Goal: Task Accomplishment & Management: Manage account settings

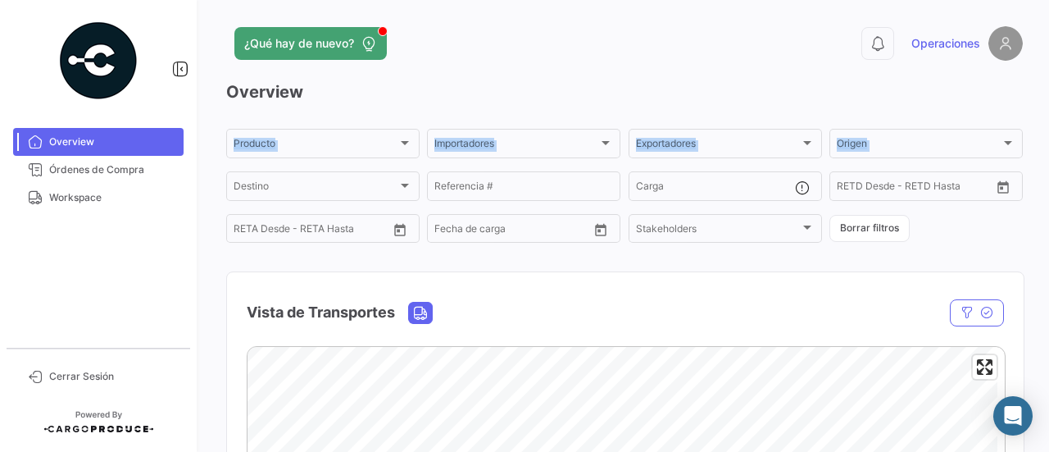
drag, startPoint x: 1039, startPoint y: 106, endPoint x: 1046, endPoint y: 134, distance: 28.6
click at [1036, 134] on div "¿Qué hay de nuevo? 0 Operaciones Overview Producto Producto Importadores Import…" at bounding box center [624, 226] width 849 height 452
click at [118, 162] on span "Órdenes de Compra" at bounding box center [113, 169] width 128 height 15
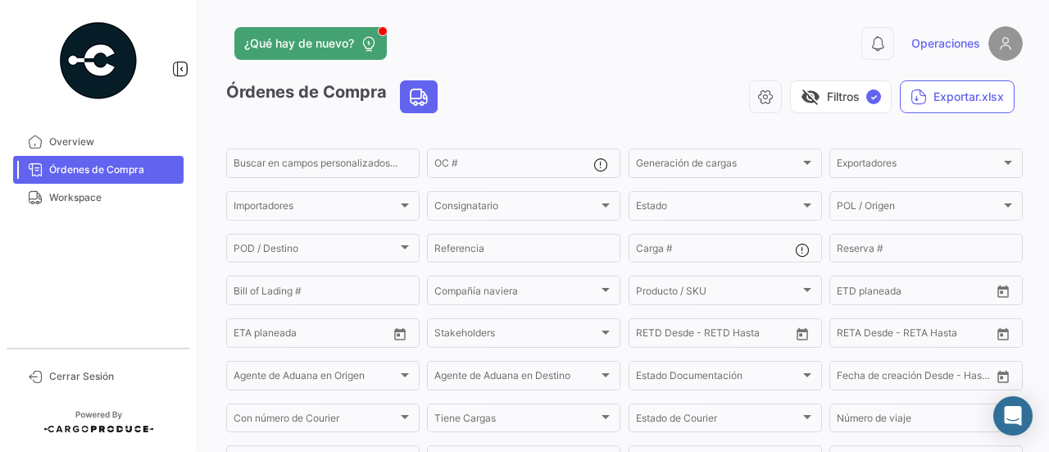
click at [118, 162] on span "Órdenes de Compra" at bounding box center [113, 169] width 128 height 15
click at [100, 201] on span "Workspace" at bounding box center [113, 197] width 128 height 15
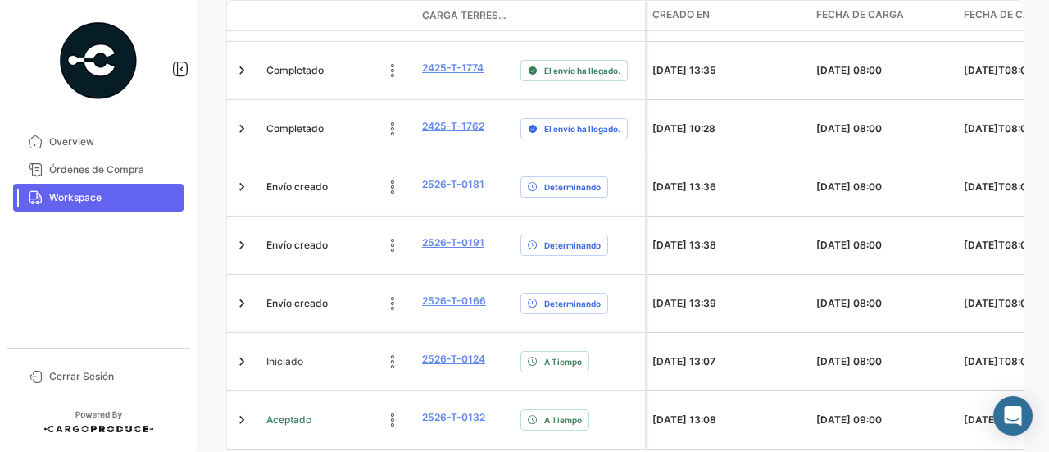
scroll to position [0, 2590]
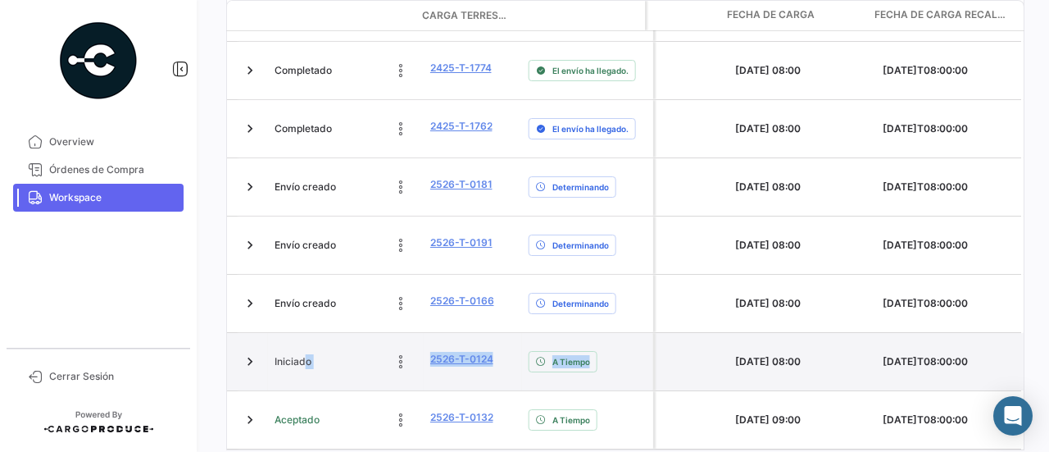
drag, startPoint x: 896, startPoint y: 286, endPoint x: 289, endPoint y: 309, distance: 607.0
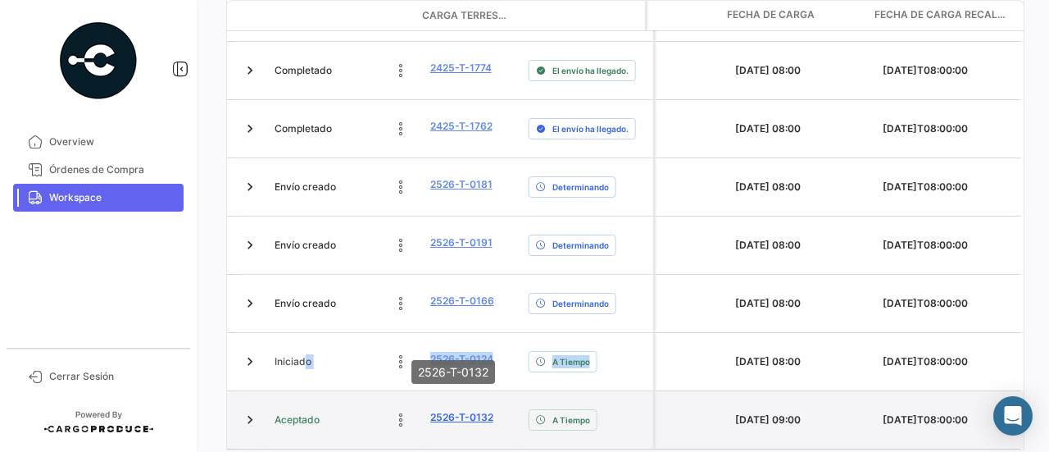
click at [450, 410] on link "2526-T-0132" at bounding box center [461, 417] width 63 height 15
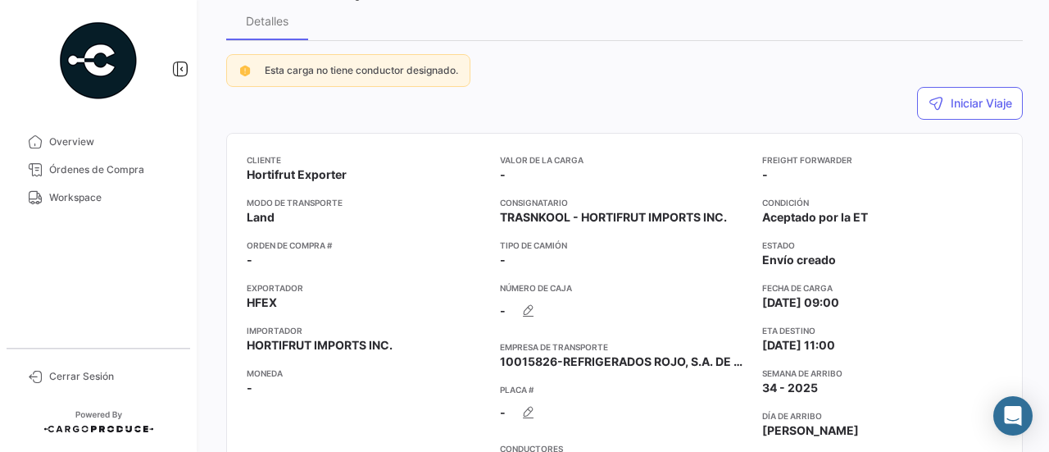
scroll to position [136, 0]
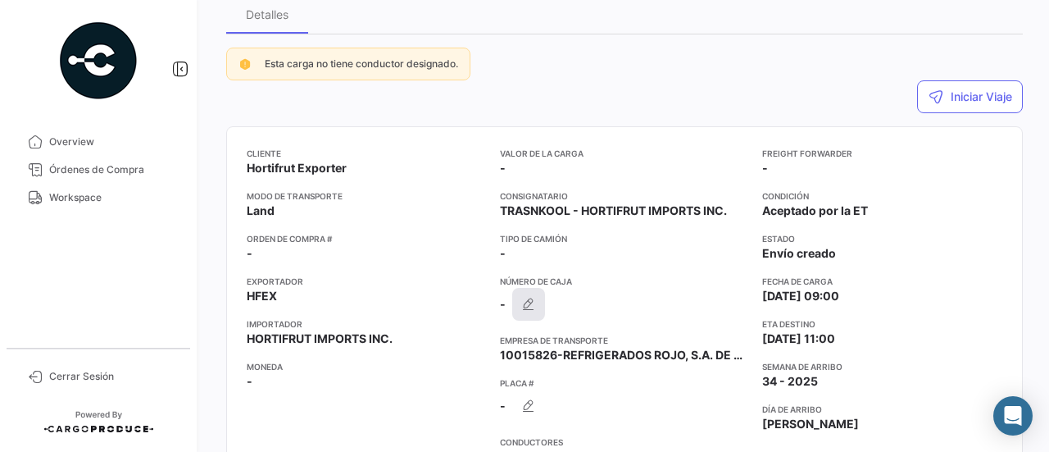
click at [523, 300] on icon "button" at bounding box center [529, 304] width 16 height 16
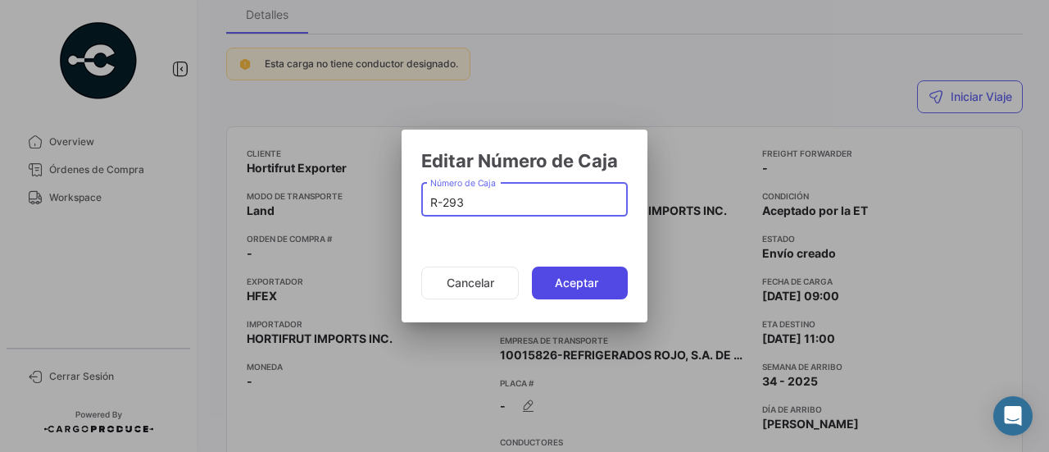
type input "R-293"
click at [572, 280] on button "Aceptar" at bounding box center [580, 282] width 96 height 33
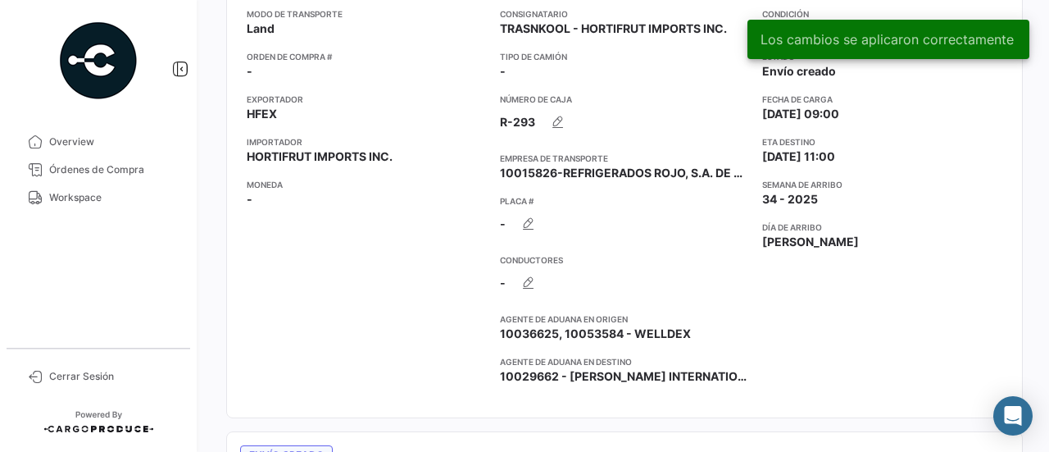
scroll to position [320, 0]
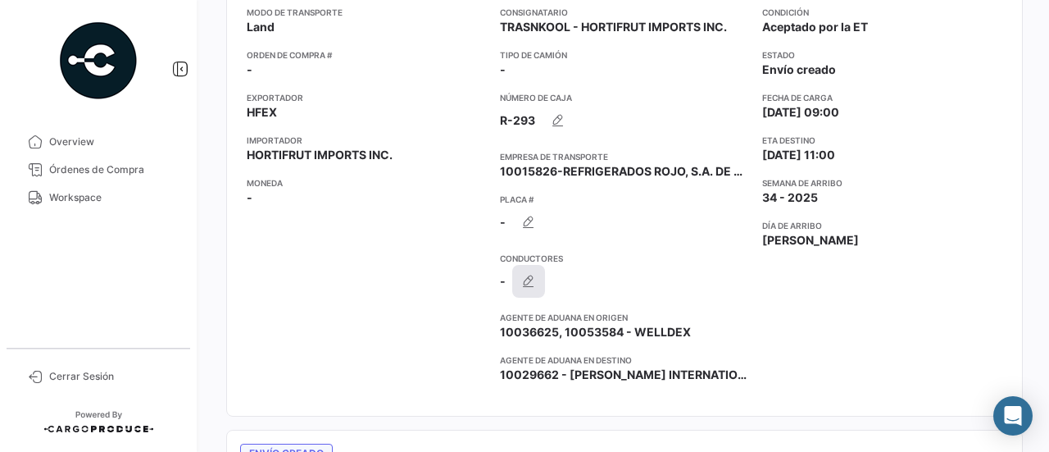
click at [539, 275] on button "button" at bounding box center [528, 281] width 33 height 33
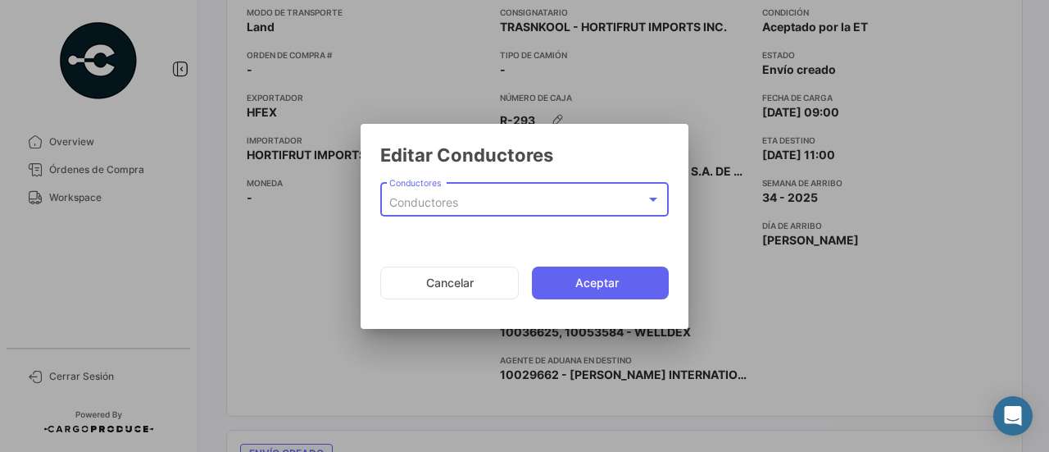
click at [502, 209] on div "Conductores" at bounding box center [517, 203] width 257 height 14
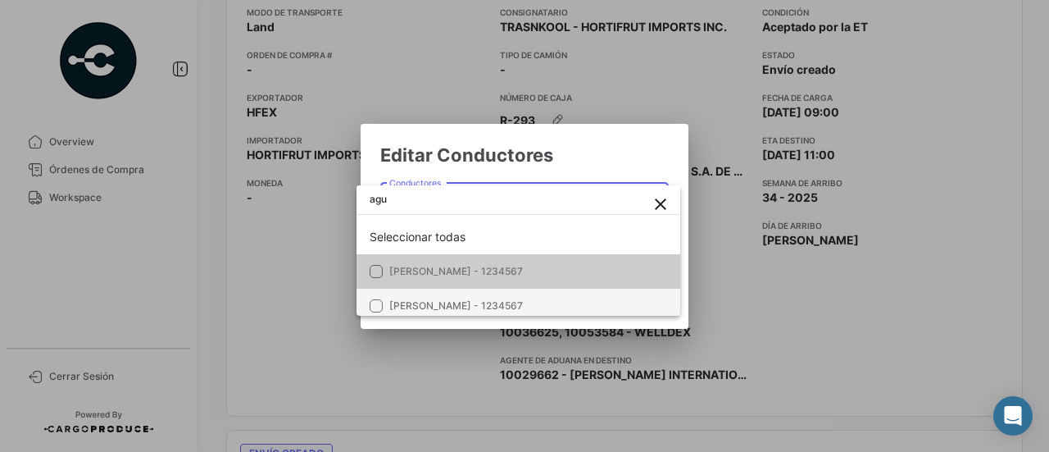
type input "agu"
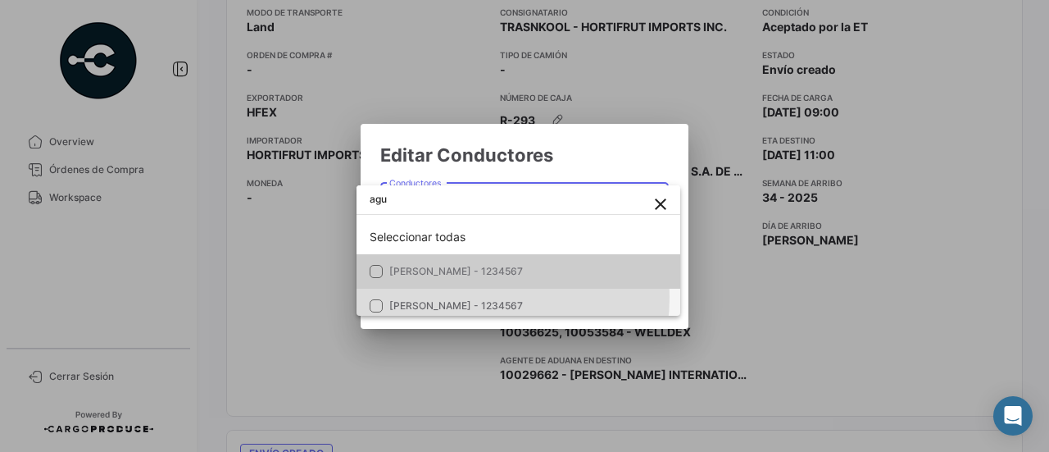
click at [483, 298] on mat-option "[PERSON_NAME] - 1234567" at bounding box center [519, 306] width 324 height 34
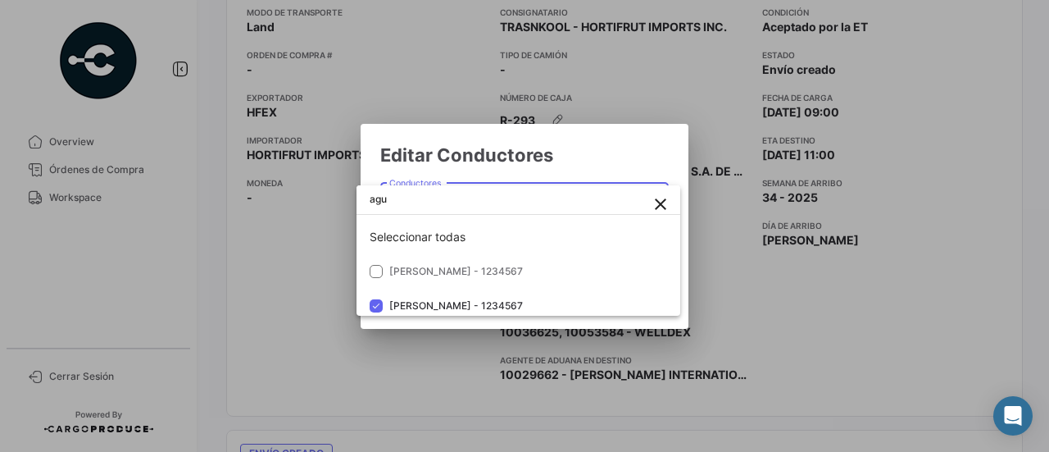
scroll to position [7, 0]
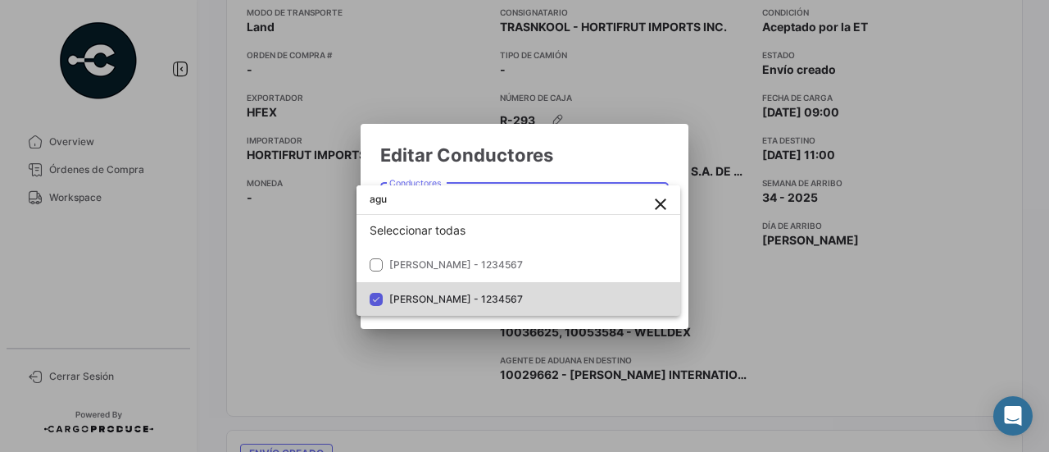
click at [523, 298] on span "[PERSON_NAME] - 1234567" at bounding box center [456, 299] width 134 height 12
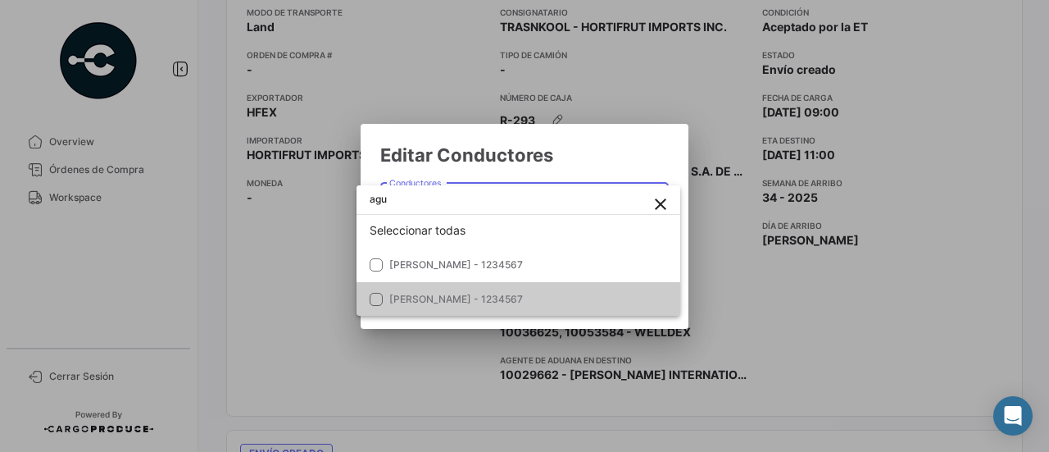
click at [649, 321] on div at bounding box center [524, 226] width 1049 height 452
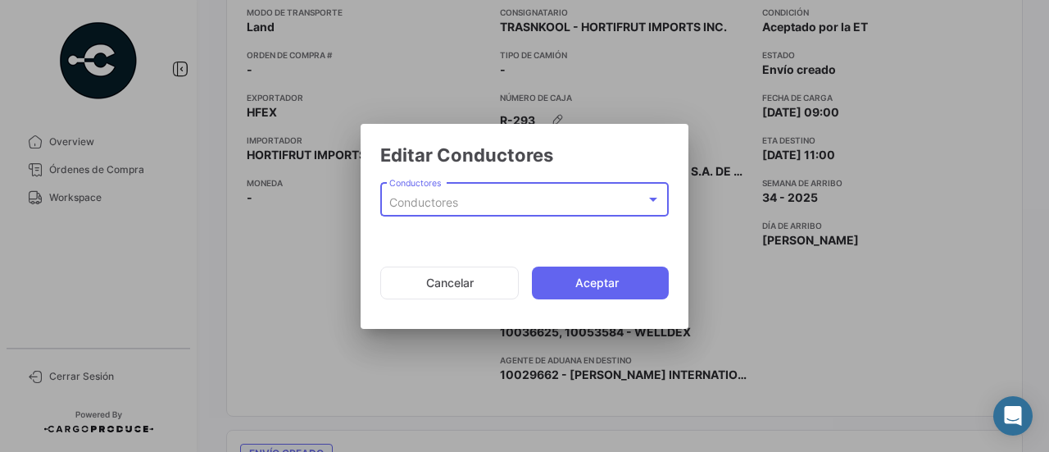
click at [569, 204] on div "Conductores" at bounding box center [517, 203] width 257 height 14
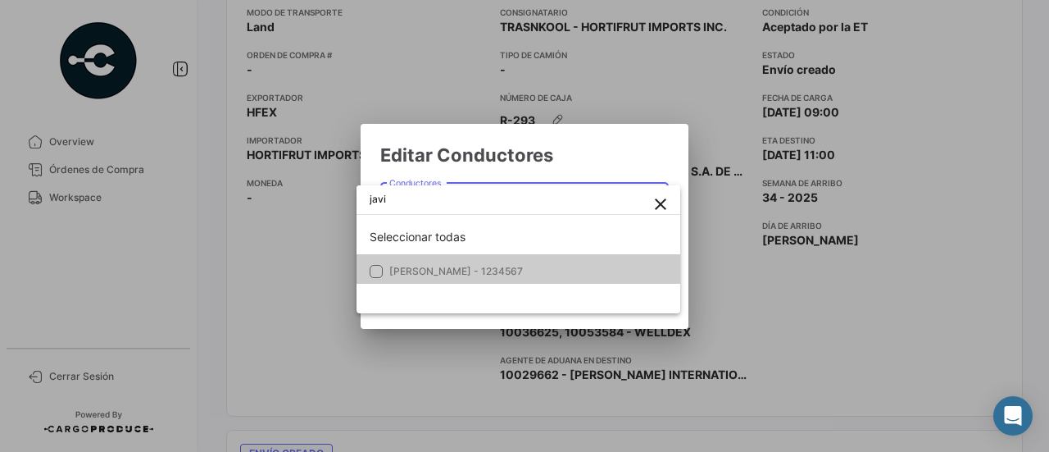
type input "javi"
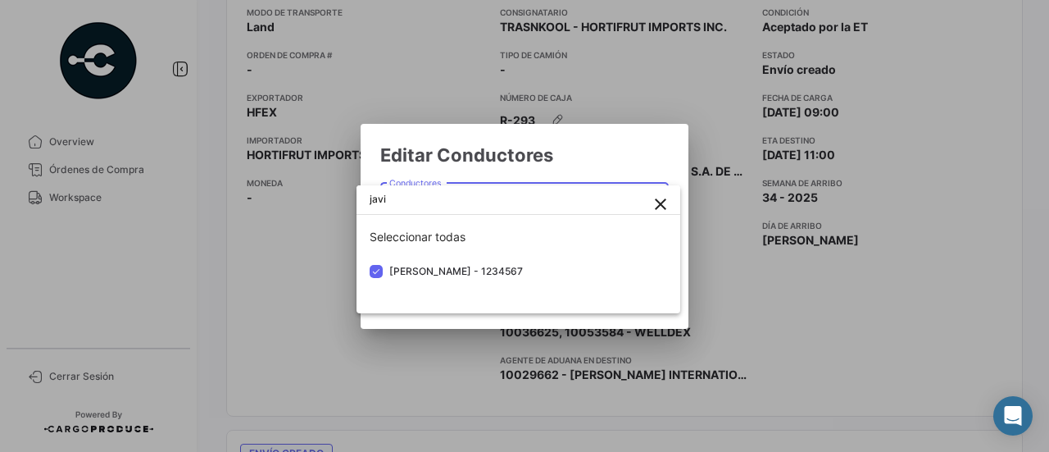
click at [687, 327] on div at bounding box center [524, 226] width 1049 height 452
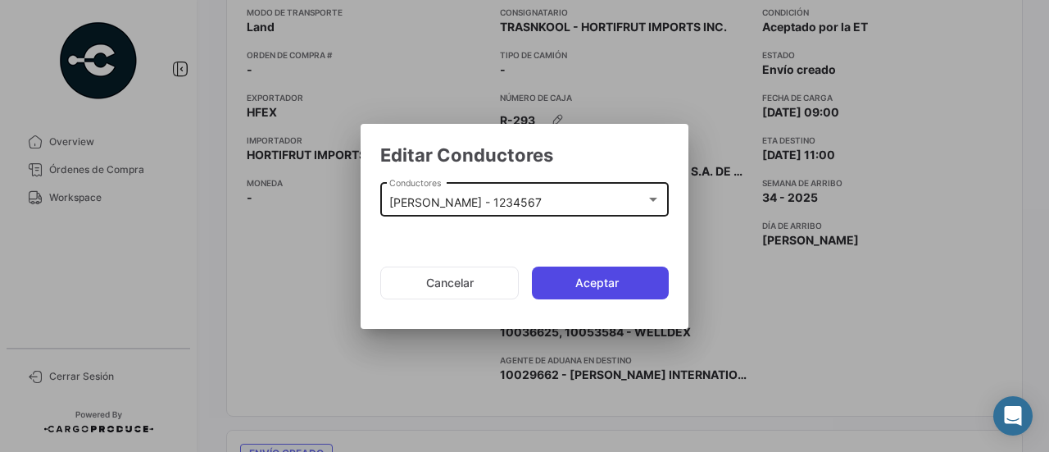
click at [621, 282] on button "Aceptar" at bounding box center [600, 282] width 137 height 33
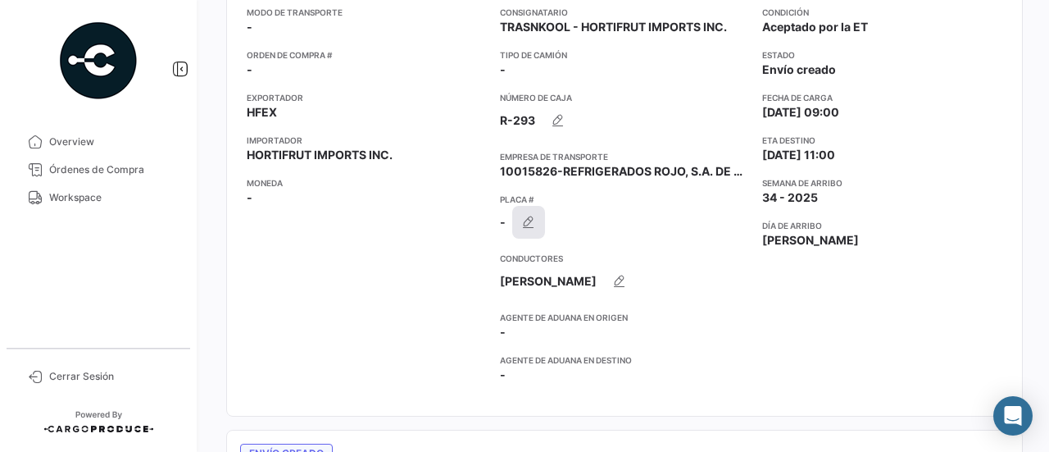
click at [521, 215] on icon "button" at bounding box center [529, 222] width 16 height 16
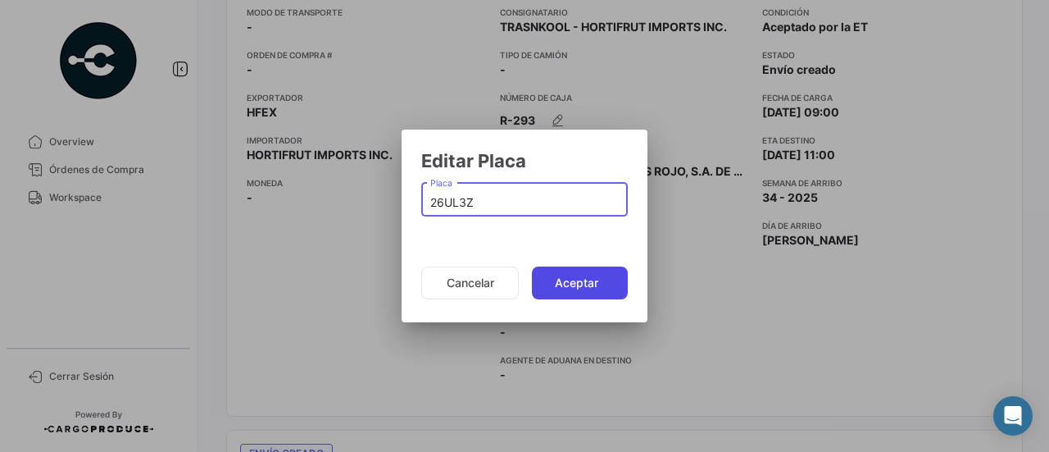
type input "26UL3Z"
click at [580, 275] on button "Aceptar" at bounding box center [580, 282] width 96 height 33
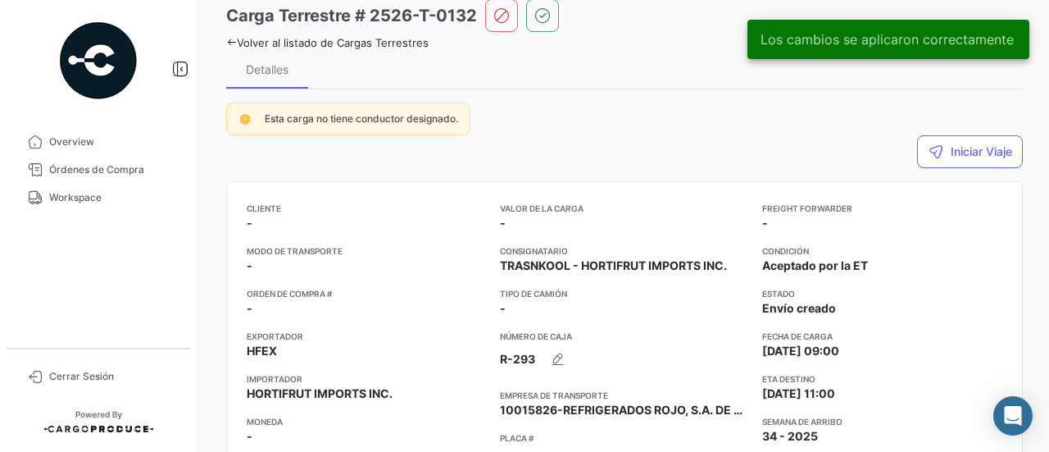
scroll to position [0, 0]
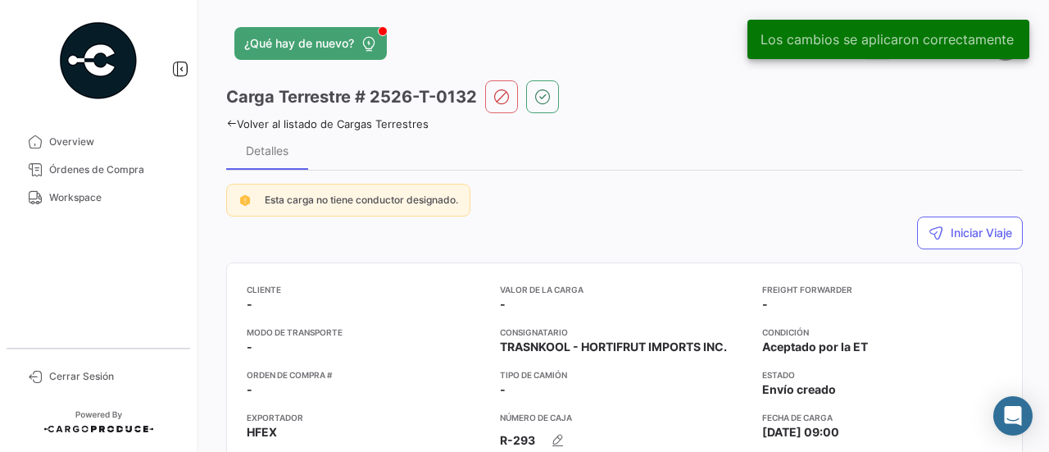
click at [479, 94] on div "Carga Terrestre # 2526-T-0132" at bounding box center [624, 96] width 797 height 33
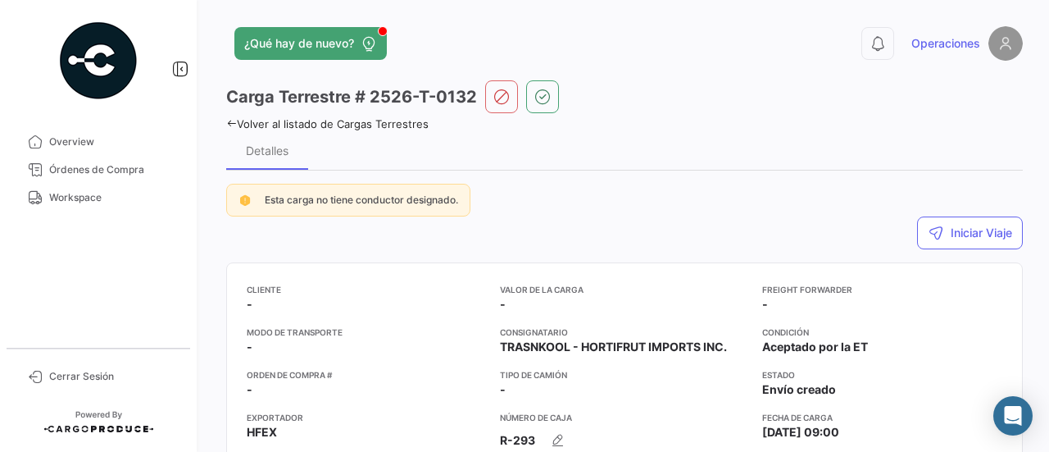
drag, startPoint x: 479, startPoint y: 94, endPoint x: 381, endPoint y: 101, distance: 97.8
click at [381, 101] on div "Carga Terrestre # 2526-T-0132" at bounding box center [624, 96] width 797 height 33
copy h3 "2526-T-0132"
